Goal: Navigation & Orientation: Find specific page/section

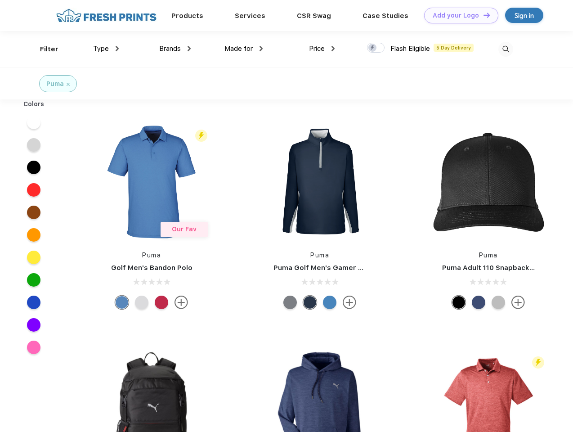
scroll to position [0, 0]
click at [458, 15] on link "Add your Logo Design Tool" at bounding box center [461, 16] width 74 height 16
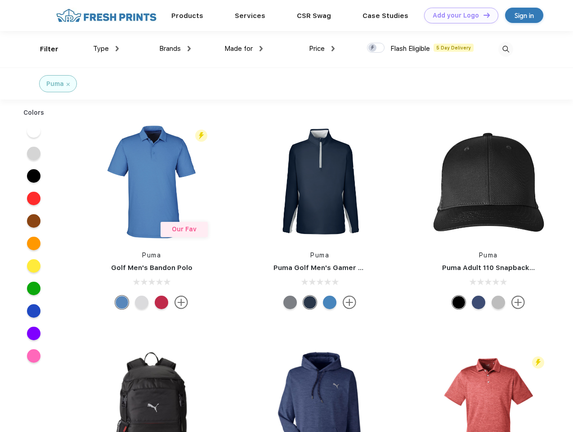
click at [0, 0] on div "Design Tool" at bounding box center [0, 0] width 0 height 0
click at [483, 15] on link "Add your Logo Design Tool" at bounding box center [461, 16] width 74 height 16
click at [43, 49] on div "Filter" at bounding box center [49, 49] width 18 height 10
click at [106, 49] on span "Type" at bounding box center [101, 49] width 16 height 8
click at [175, 49] on span "Brands" at bounding box center [170, 49] width 22 height 8
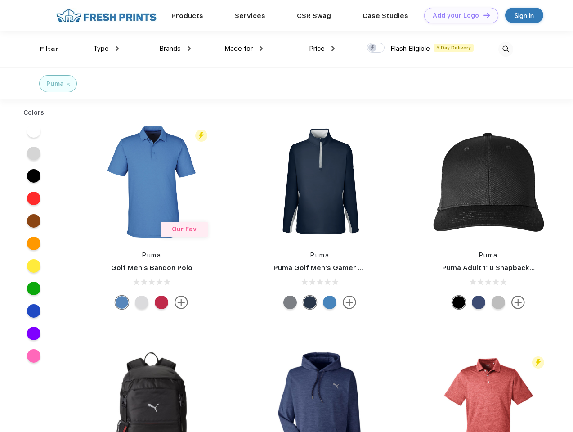
click at [244, 49] on span "Made for" at bounding box center [239, 49] width 28 height 8
click at [322, 49] on span "Price" at bounding box center [317, 49] width 16 height 8
click at [376, 48] on div at bounding box center [376, 48] width 18 height 10
click at [373, 48] on input "checkbox" at bounding box center [370, 45] width 6 height 6
click at [506, 49] on img at bounding box center [506, 49] width 15 height 15
